Goal: Information Seeking & Learning: Check status

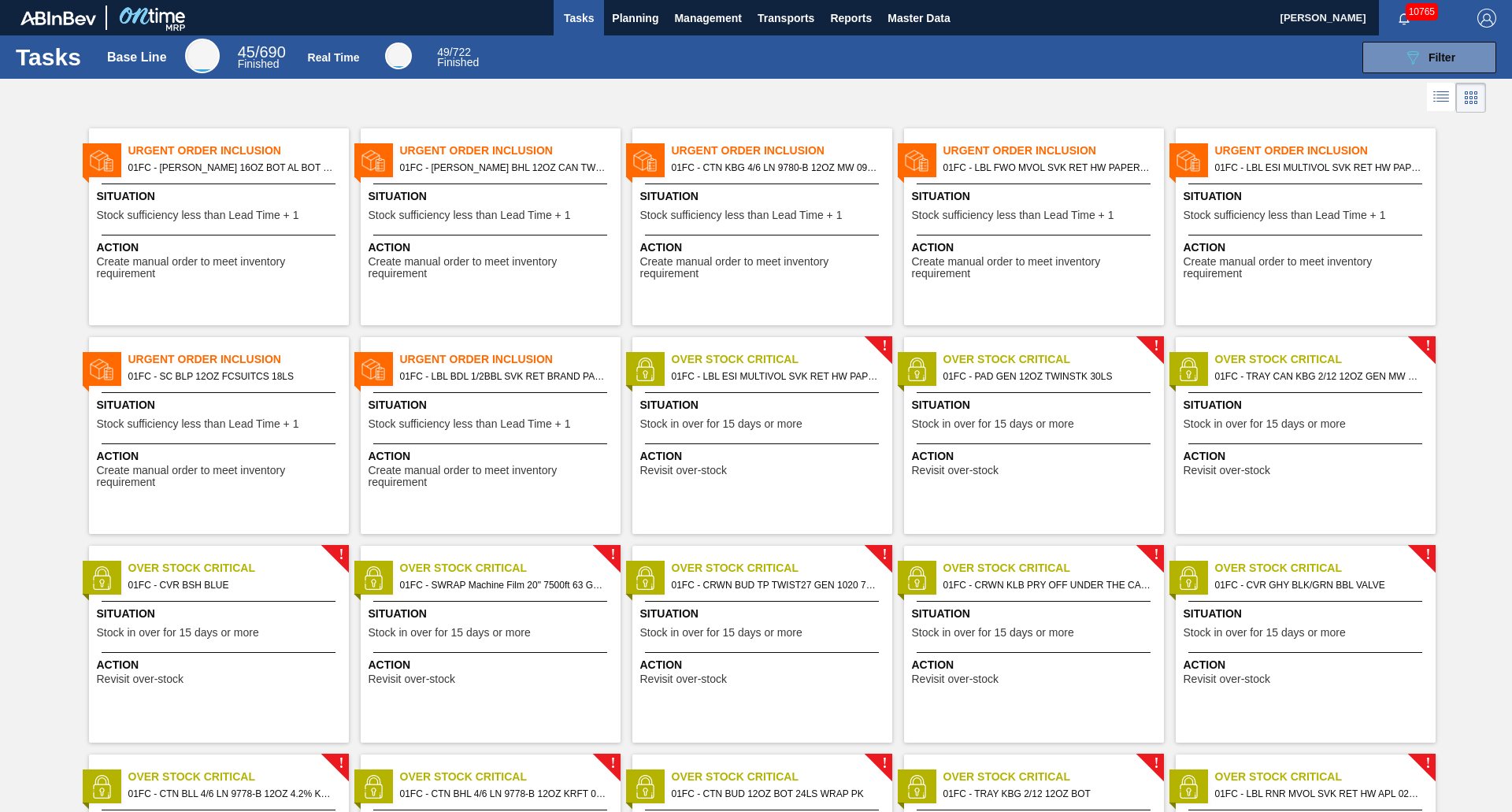
click at [193, 224] on div "Situation Stock sufficiency less than Lead Time + 1" at bounding box center [220, 207] width 248 height 39
click at [479, 231] on div "Urgent Order Inclusion 01FC - [PERSON_NAME] BHL 12OZ CAN TWNSTK 30/12 CAN CAN O…" at bounding box center [491, 227] width 260 height 197
click at [741, 282] on div "Urgent Order Inclusion 01FC - CTN KBG 4/6 LN 9780-B 12OZ MW 0923 NUNA Situation…" at bounding box center [762, 227] width 260 height 197
click at [551, 61] on div "089F7B8B-B2A5-4AFE-B5C0-19BA573D28AC Filter" at bounding box center [997, 57] width 1013 height 31
